Goal: Task Accomplishment & Management: Manage account settings

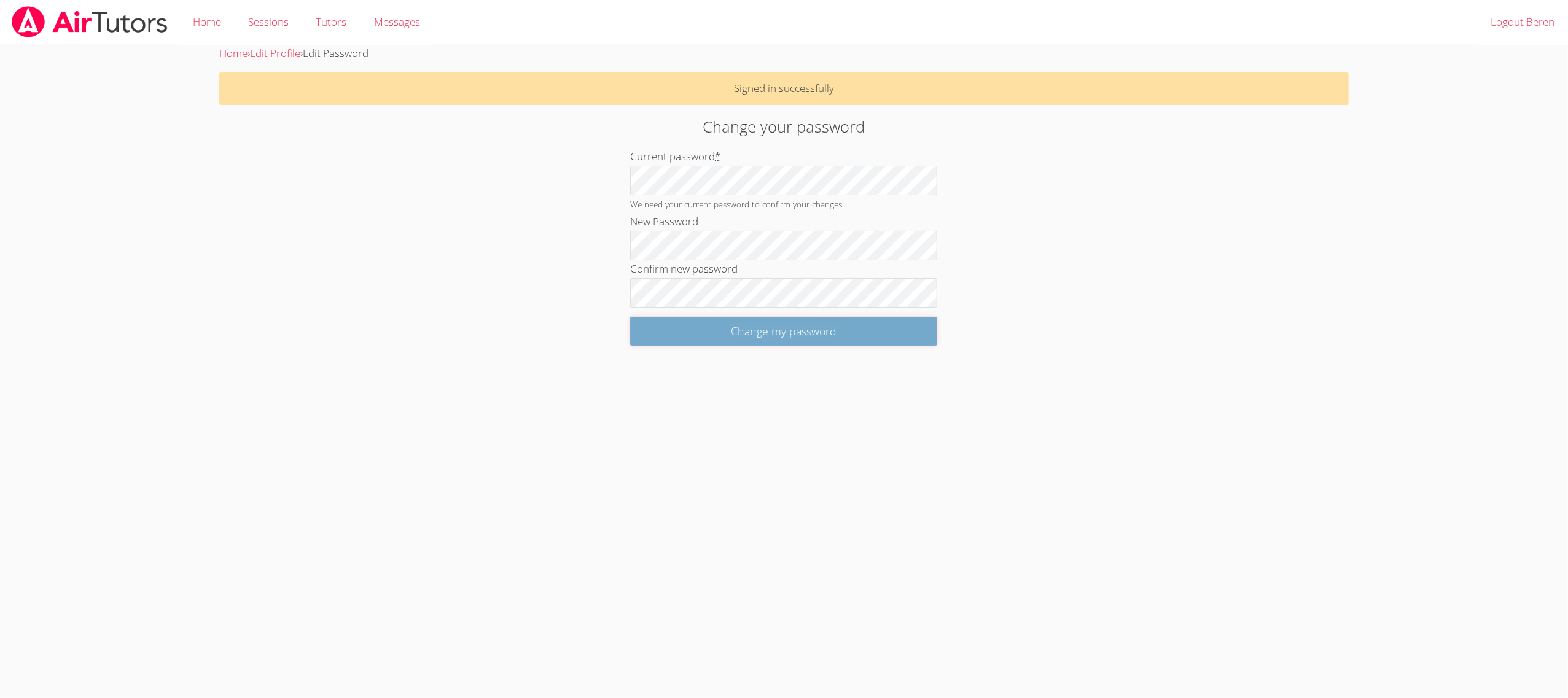
click at [639, 344] on input "Change my password" at bounding box center [784, 331] width 307 height 29
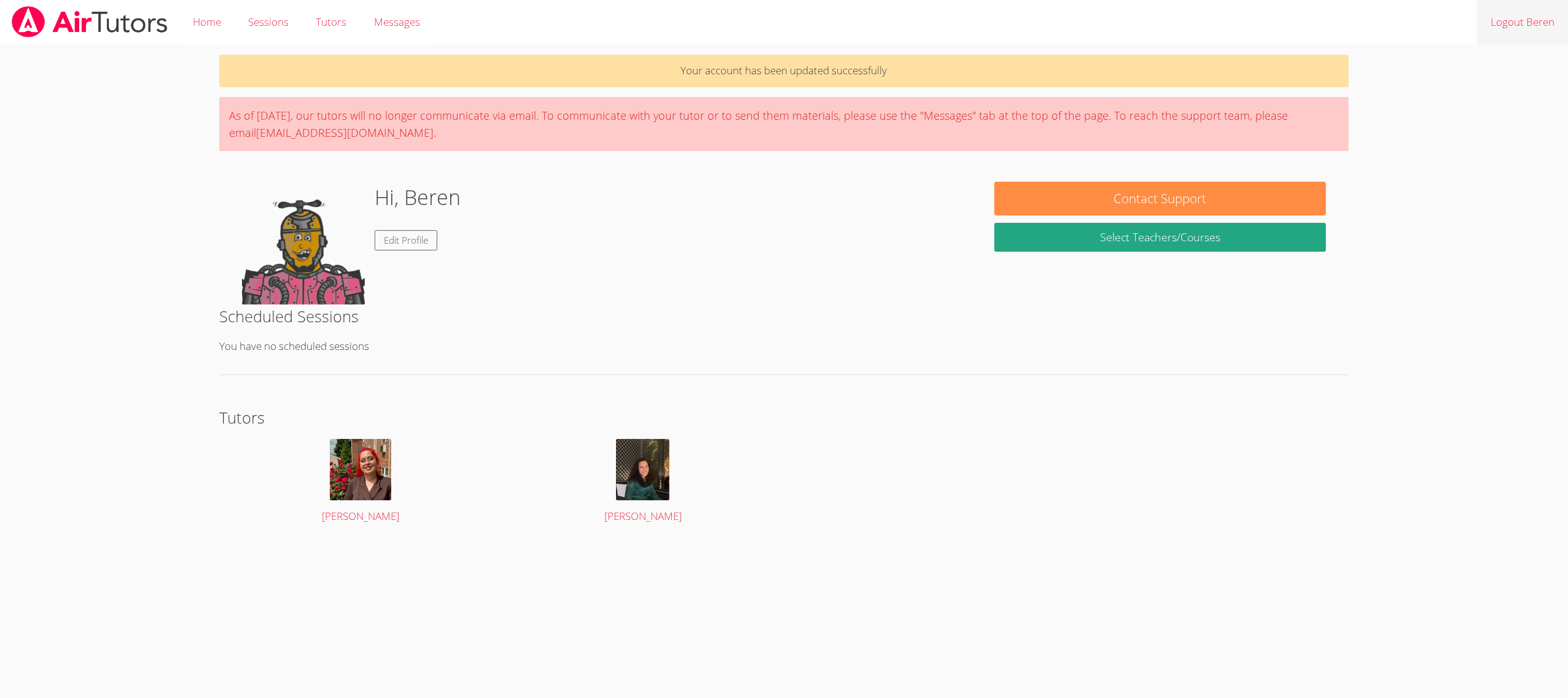
click at [1539, 24] on link "Logout Beren" at bounding box center [1522, 22] width 91 height 45
